Goal: Task Accomplishment & Management: Manage account settings

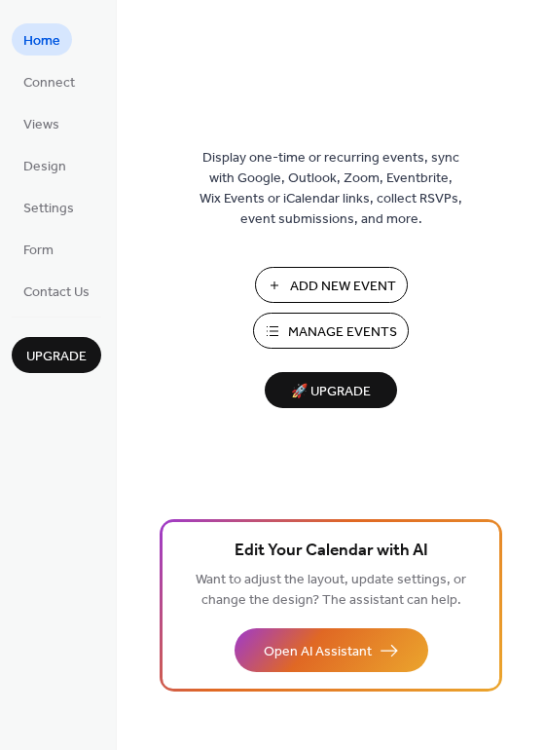
click at [282, 327] on button "Manage Events" at bounding box center [331, 331] width 156 height 36
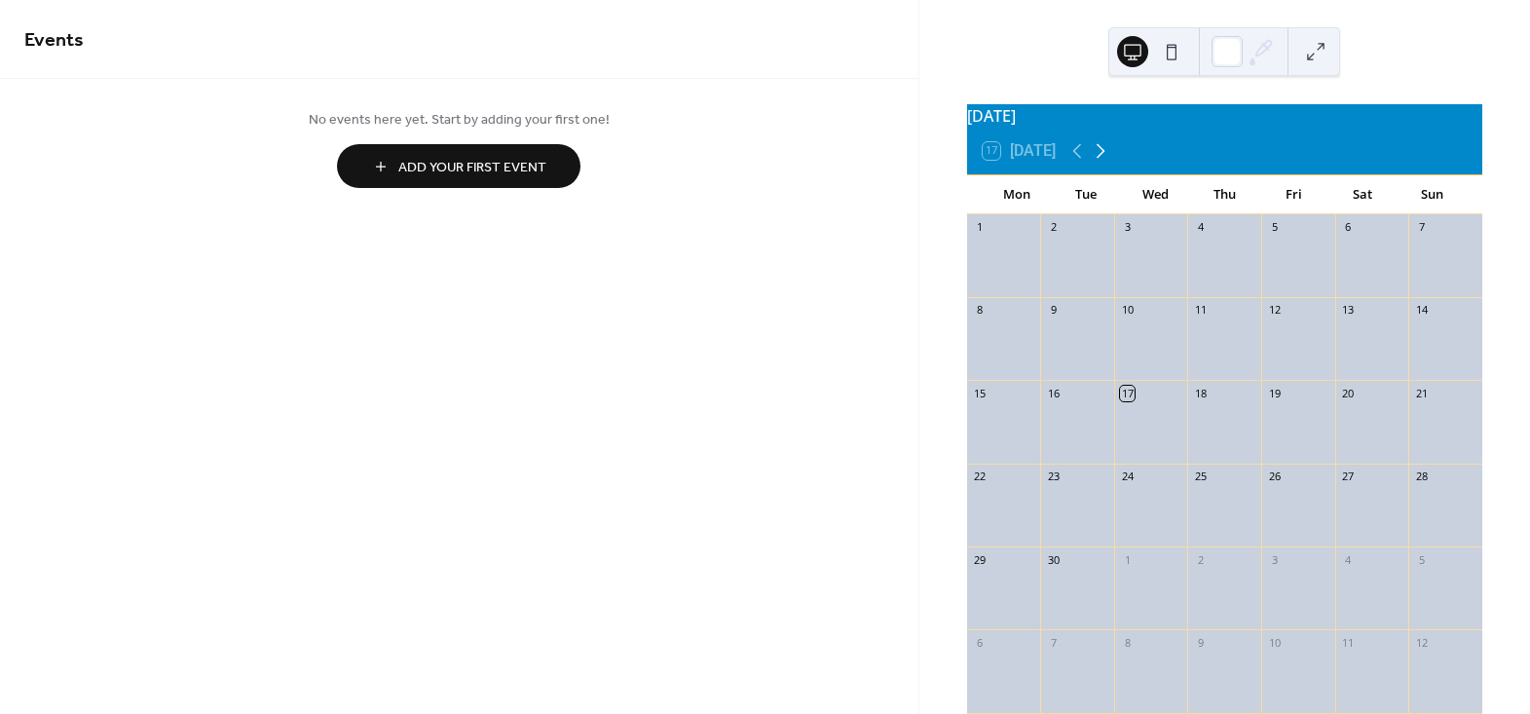
click at [1105, 159] on icon at bounding box center [1100, 150] width 23 height 23
click at [1069, 436] on div at bounding box center [1077, 432] width 74 height 50
click at [1084, 430] on div at bounding box center [1077, 432] width 74 height 50
click at [381, 164] on button "Add Your First Event" at bounding box center [458, 166] width 243 height 44
